Goal: Information Seeking & Learning: Learn about a topic

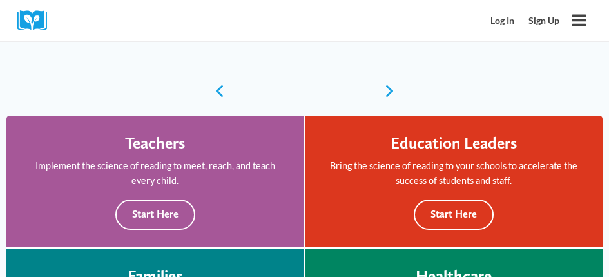
scroll to position [306, 0]
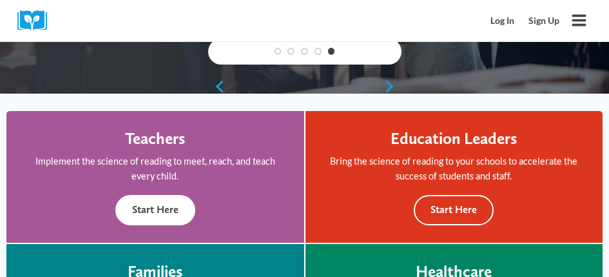
click at [171, 208] on button "Start Here" at bounding box center [155, 210] width 80 height 30
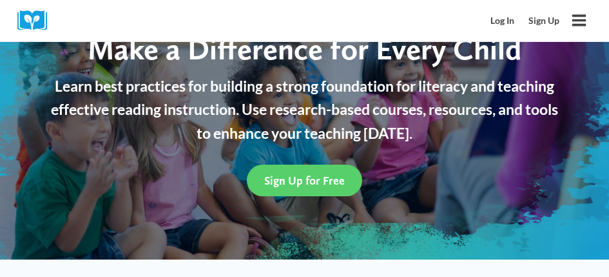
scroll to position [116, 0]
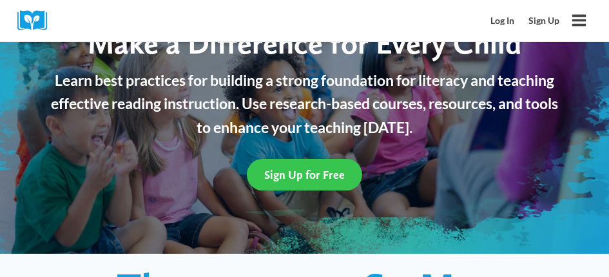
click at [310, 171] on span "Sign Up for Free" at bounding box center [304, 175] width 81 height 14
